Goal: Information Seeking & Learning: Check status

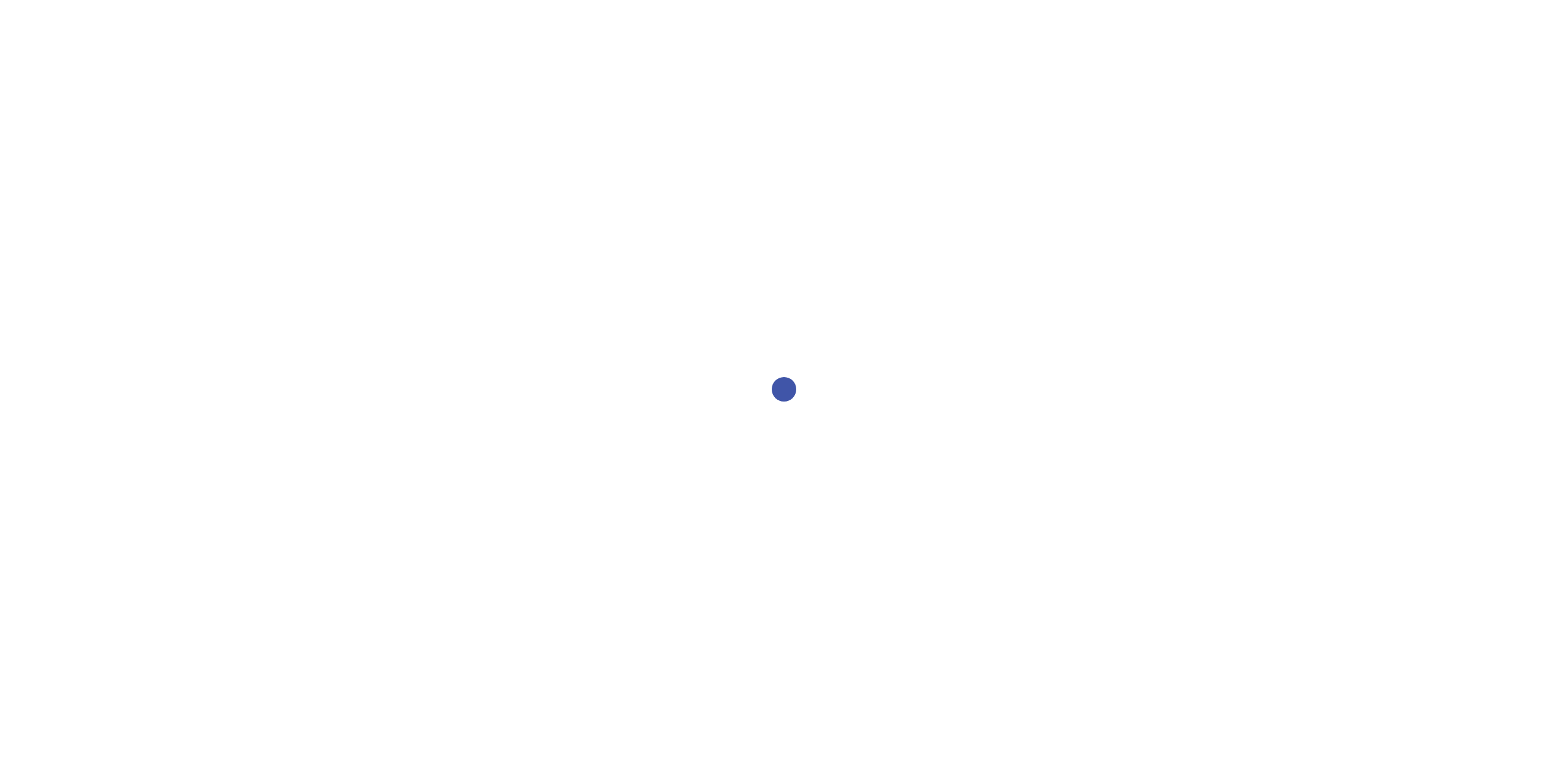
select select "2bed604d-1099-4043-b1bc-2365e8740244"
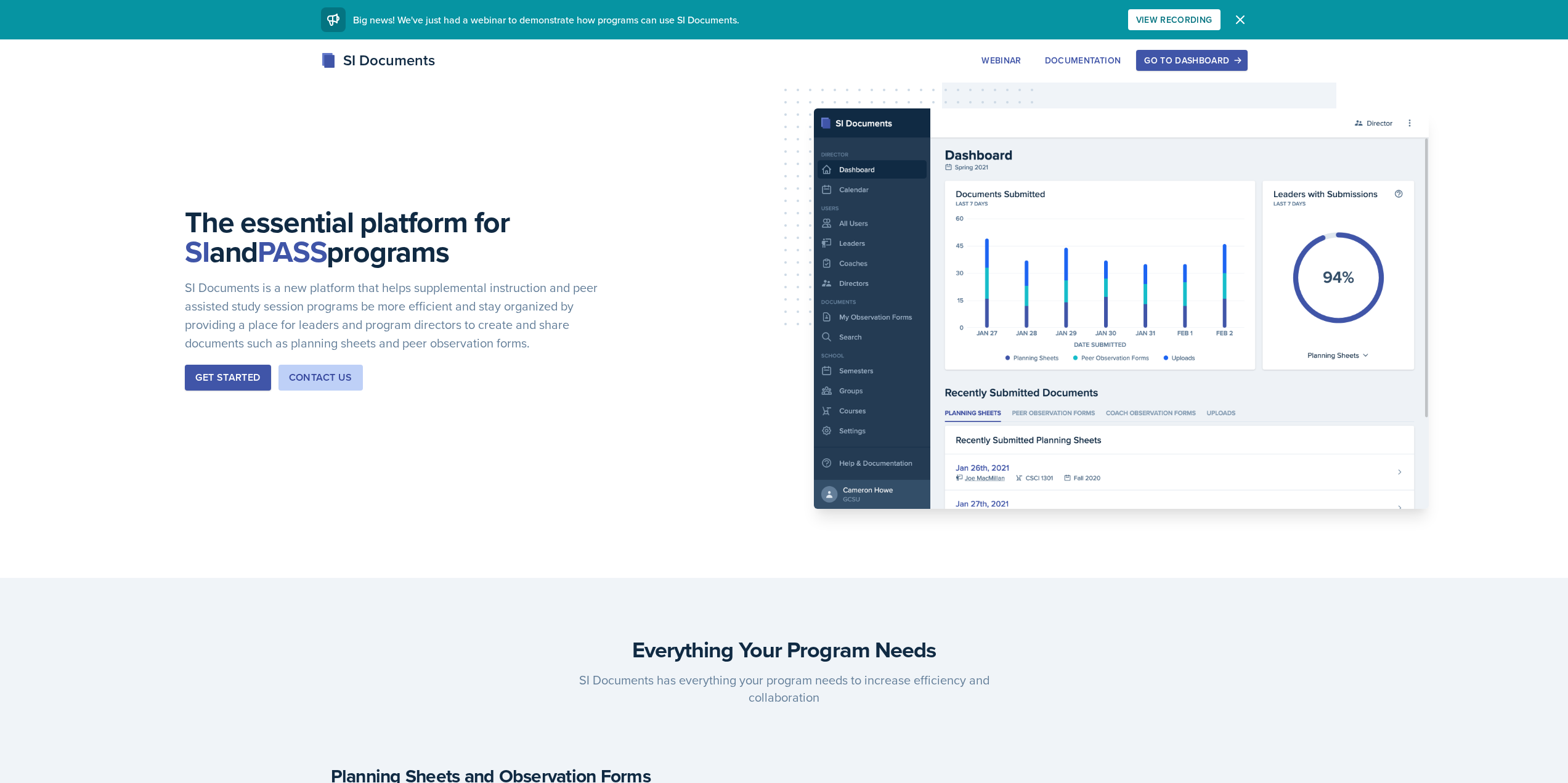
click at [1197, 69] on button "Go to Dashboard" at bounding box center [1191, 60] width 111 height 21
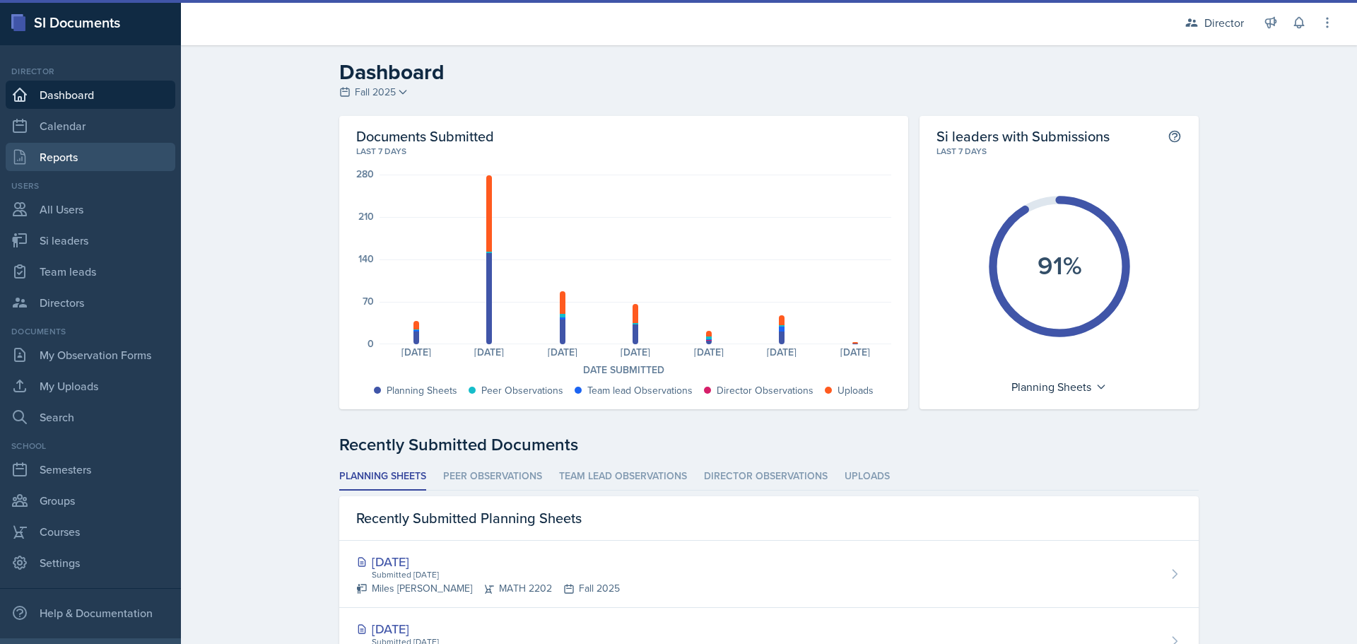
click at [93, 155] on link "Reports" at bounding box center [91, 157] width 170 height 28
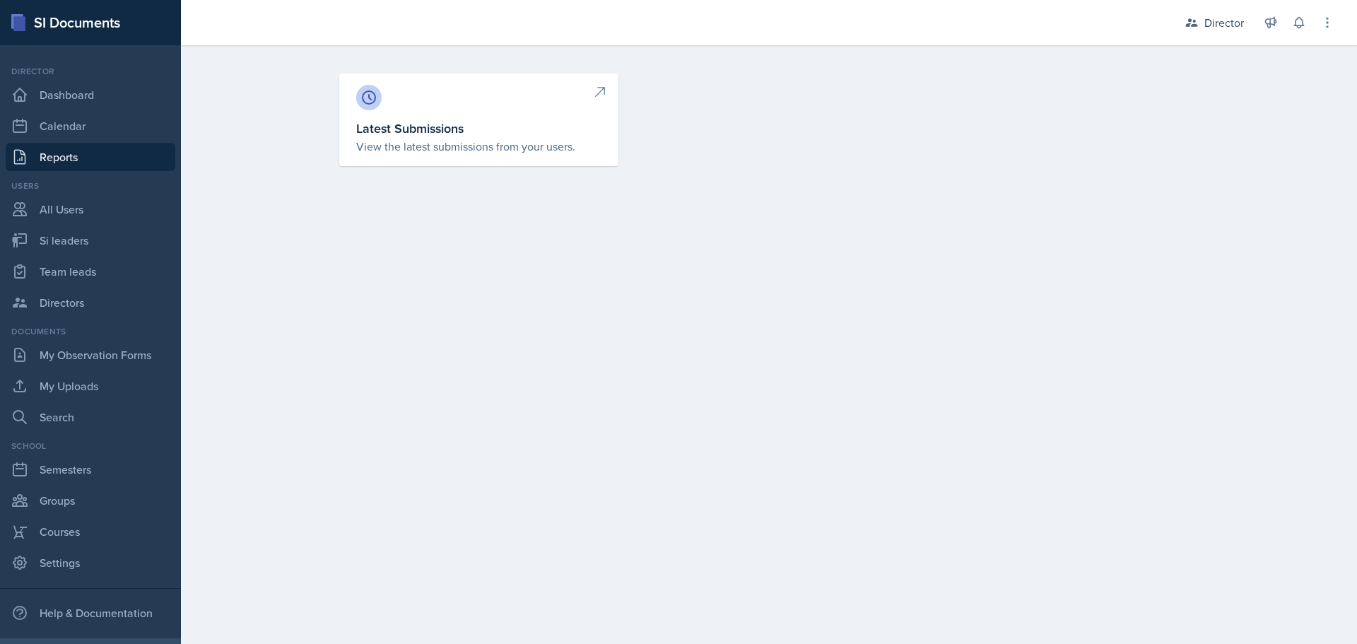
click at [497, 144] on p "View the latest submissions from your users." at bounding box center [478, 146] width 245 height 17
select select "1"
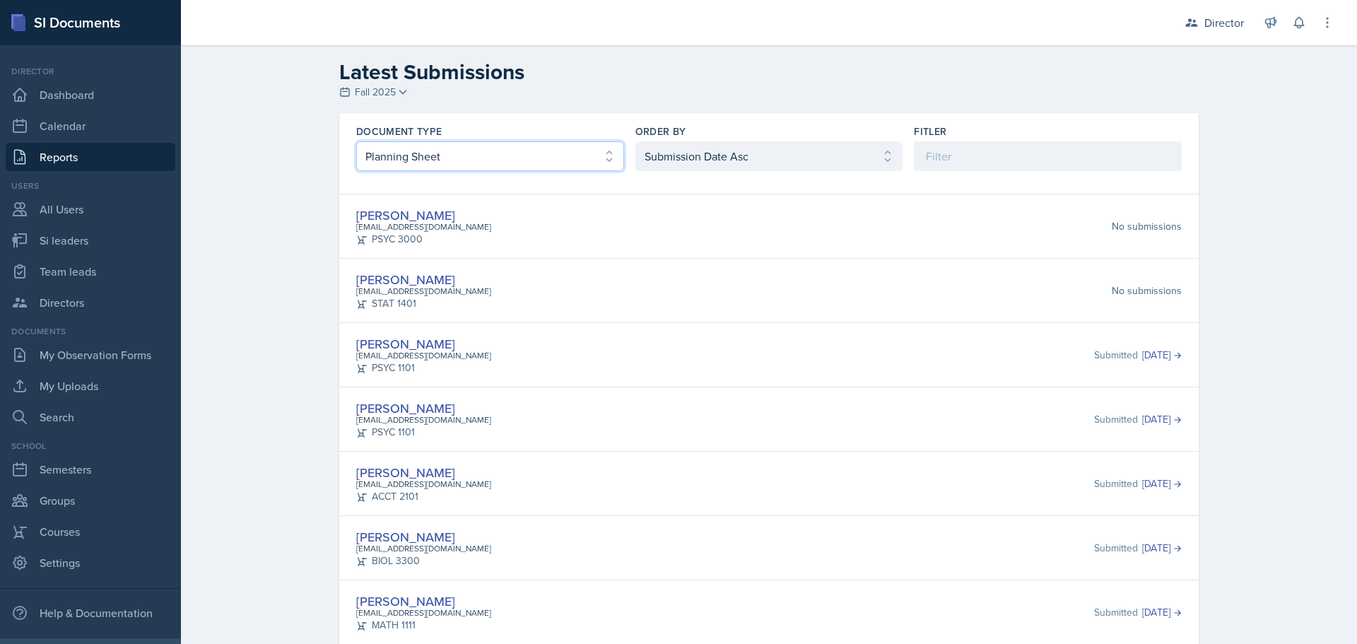
click at [542, 163] on select "Select document type Planning Sheet Peer Observation Form Team lead Observation…" at bounding box center [490, 156] width 268 height 30
select select "2"
click at [356, 141] on select "Select document type Planning Sheet Peer Observation Form Team lead Observation…" at bounding box center [490, 156] width 268 height 30
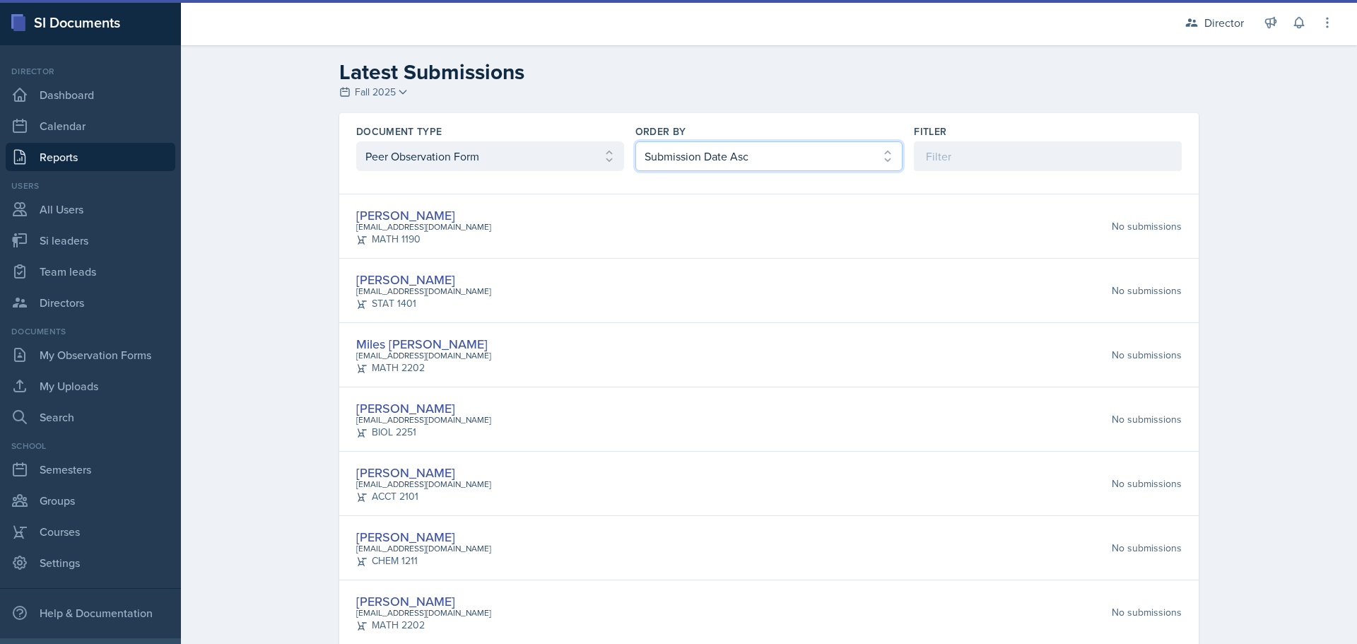
click at [684, 152] on select "Select order by Submission Date Asc Submission Date Desc User Last Name" at bounding box center [770, 156] width 268 height 30
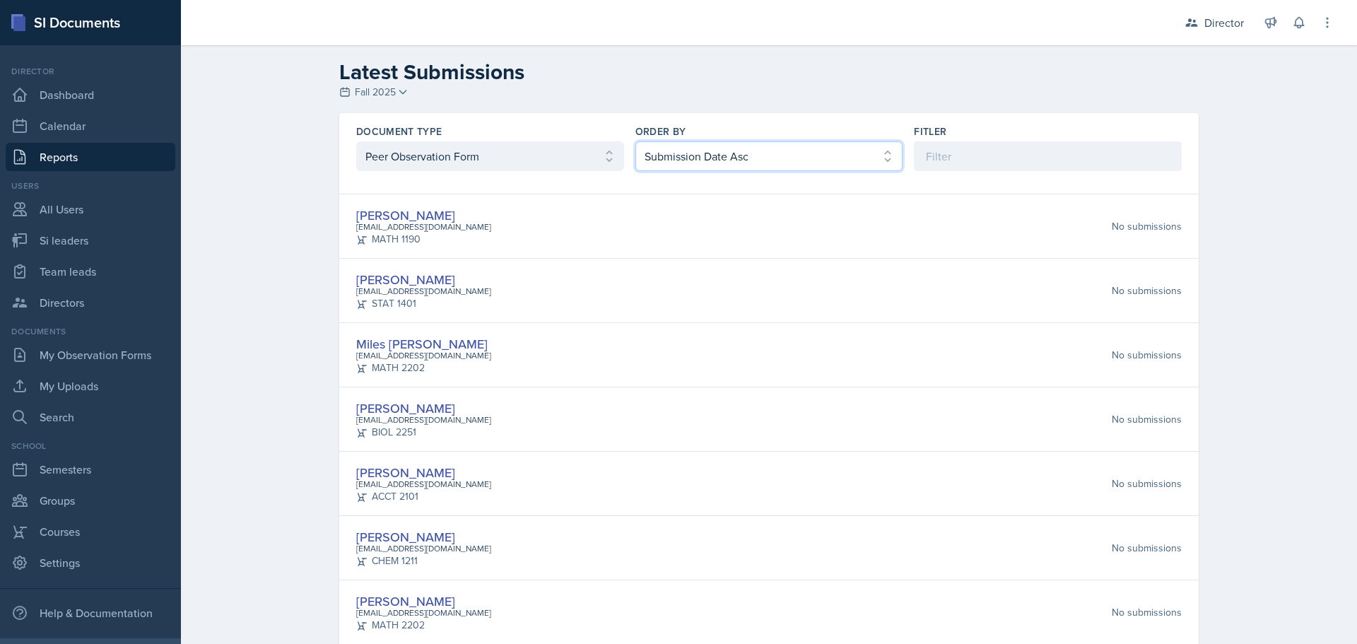
select select "2"
click at [636, 141] on select "Select order by Submission Date Asc Submission Date Desc User Last Name" at bounding box center [770, 156] width 268 height 30
click at [649, 227] on div "LaNiesha Sparks lsparks4@students.kennesaw.edu MATH 1111 Submitted Oct 3rd, 2025" at bounding box center [769, 226] width 826 height 41
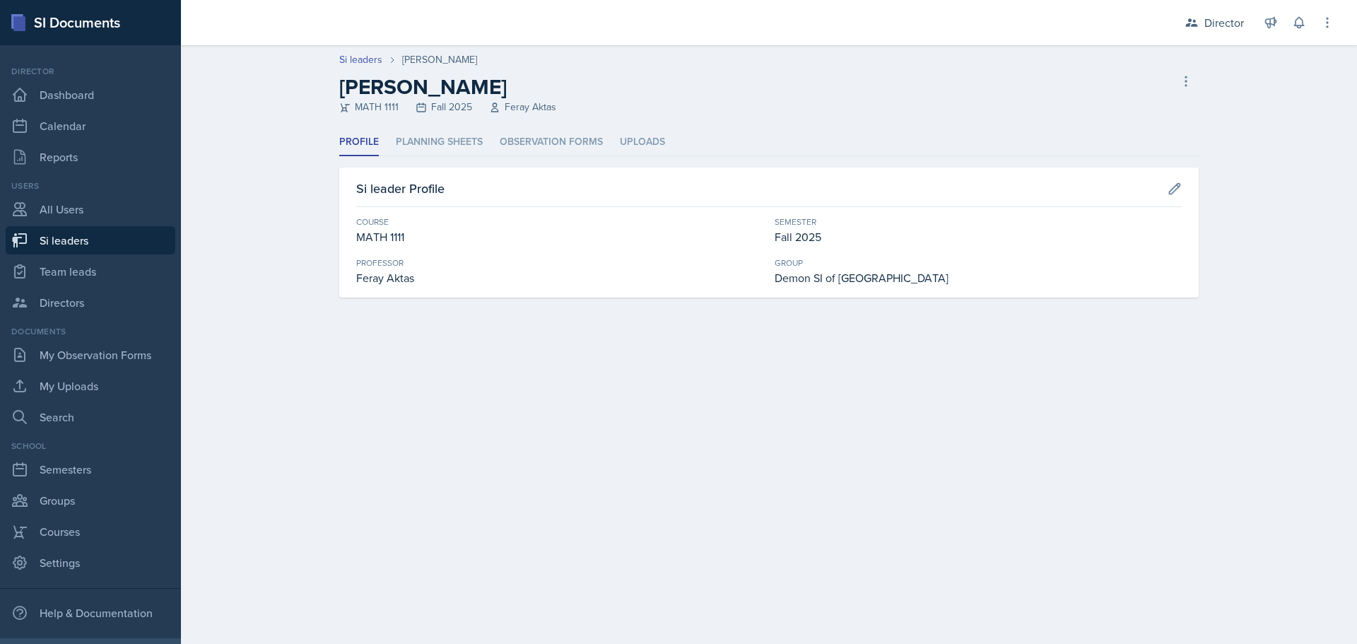
click at [561, 160] on div "Profile Planning Sheets Observation Forms Uploads Profile Planning Sheets Obser…" at bounding box center [769, 213] width 860 height 169
click at [565, 148] on li "Observation Forms" at bounding box center [551, 143] width 103 height 28
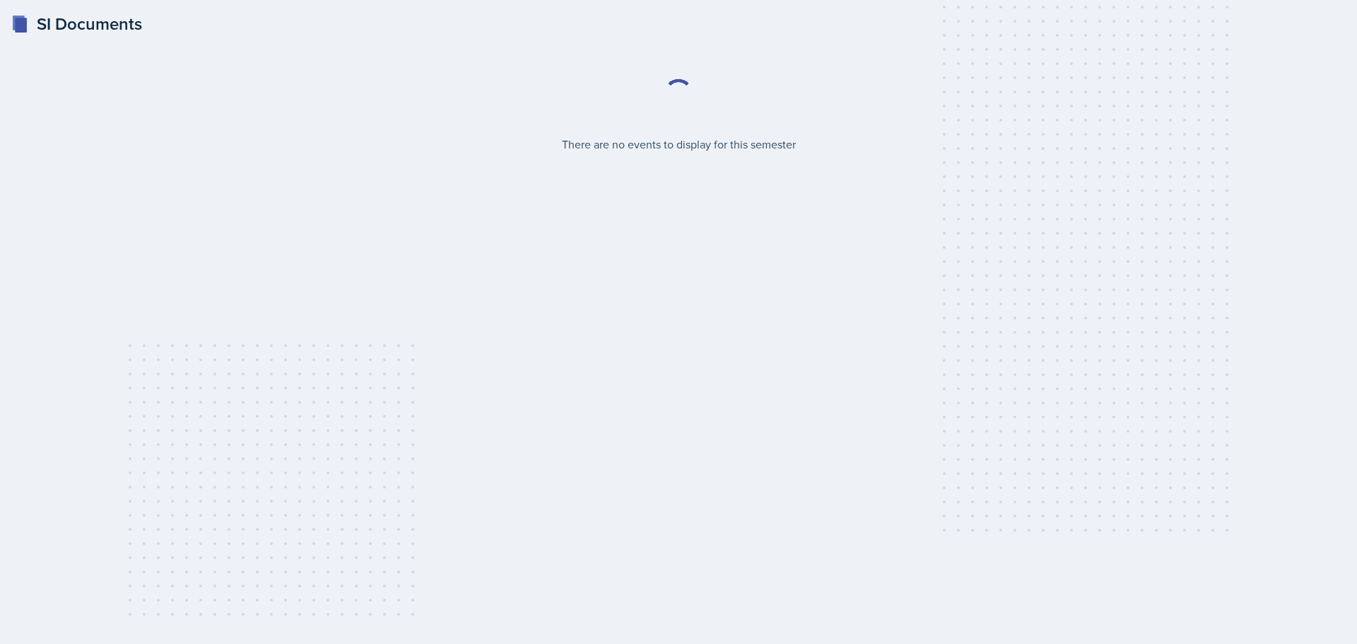
select select "2bed604d-1099-4043-b1bc-2365e8740244"
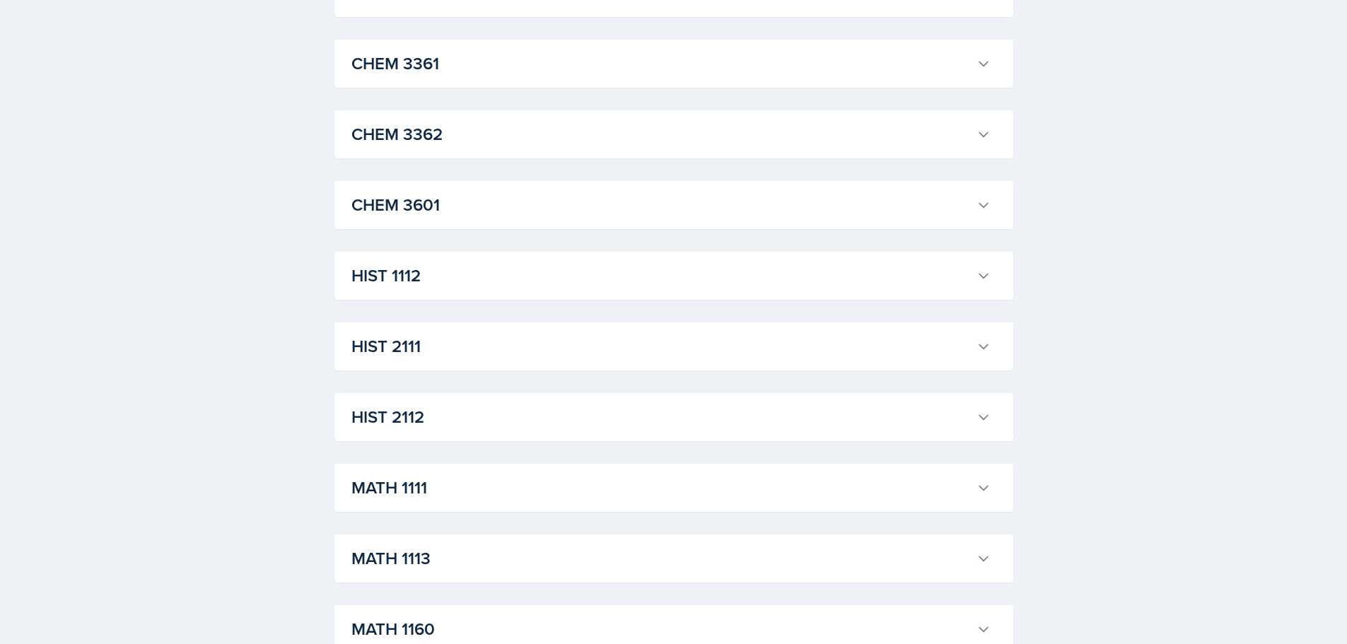
scroll to position [1202, 0]
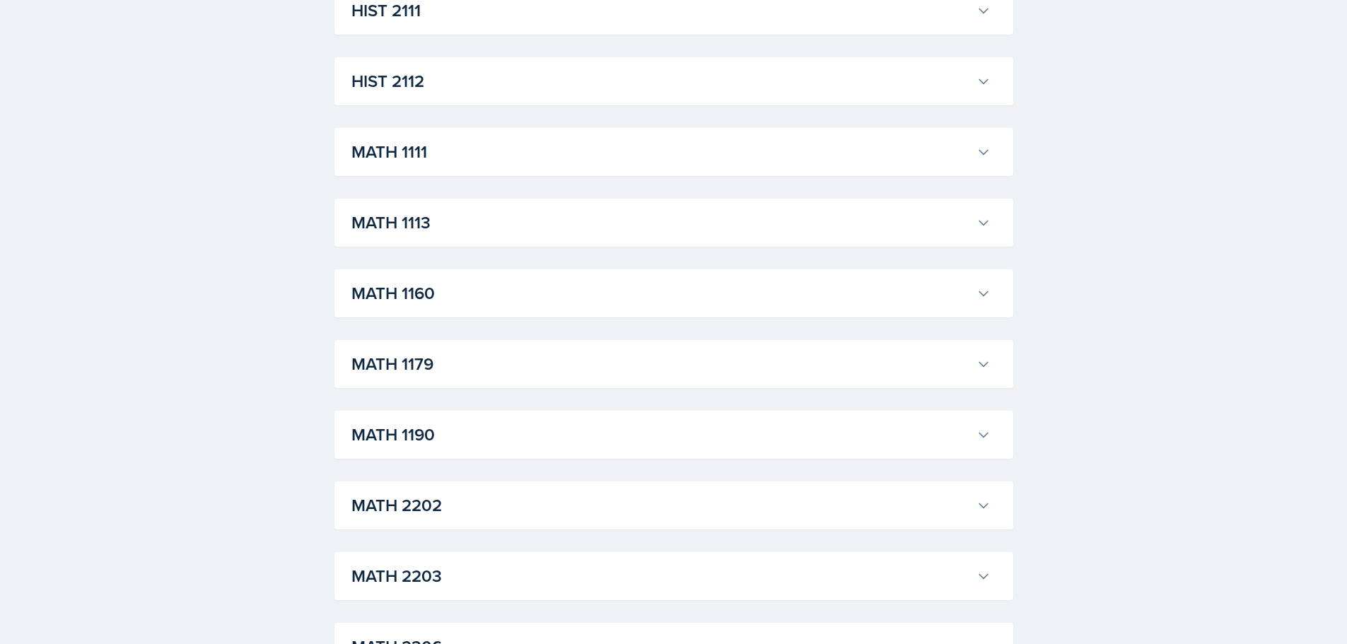
click at [431, 131] on div "MATH 1111 Xavier Ashton Professor: Jennifer Smathers Export to Google Calendar …" at bounding box center [673, 152] width 679 height 48
click at [418, 159] on h3 "MATH 1111" at bounding box center [660, 151] width 619 height 25
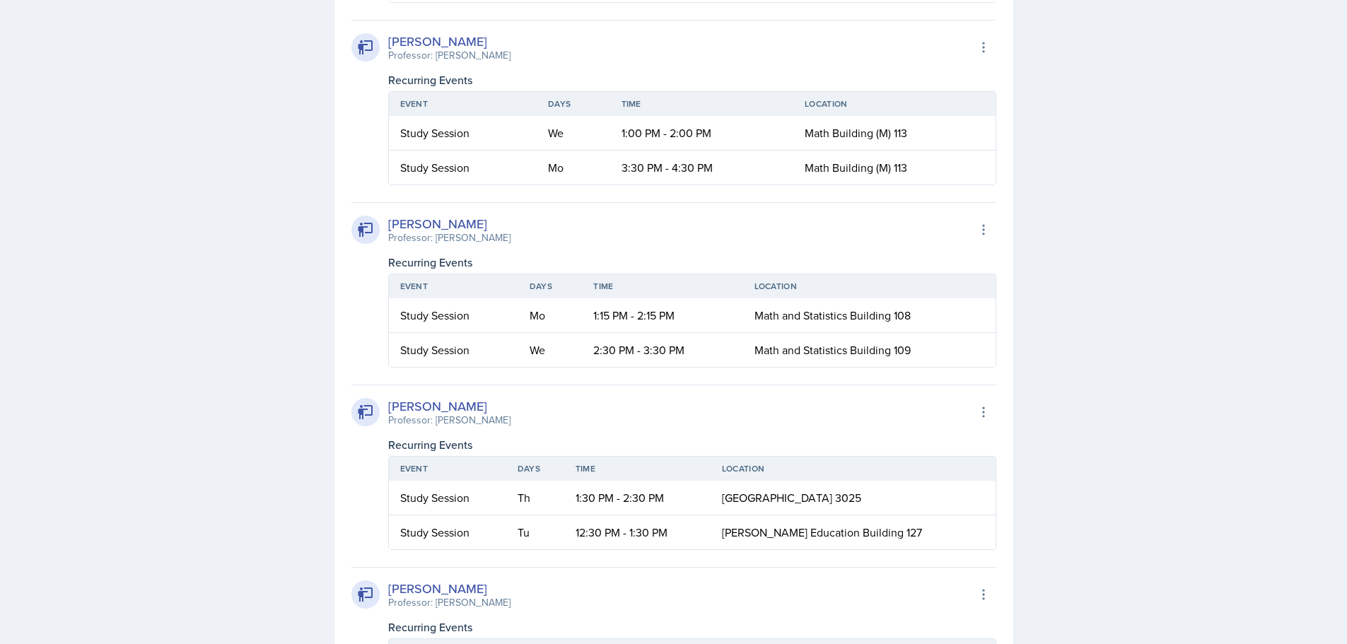
scroll to position [2262, 0]
